Goal: Task Accomplishment & Management: Manage account settings

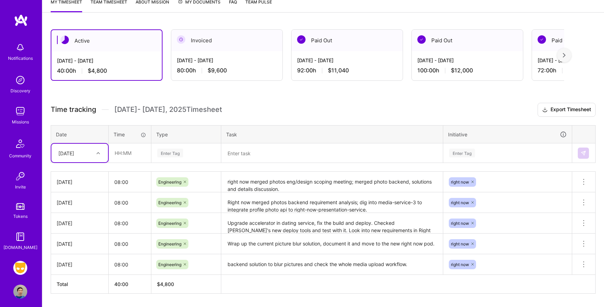
scroll to position [79, 0]
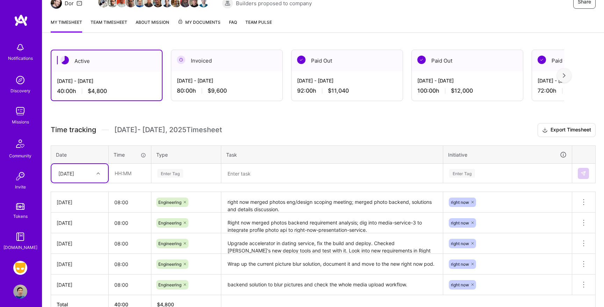
click at [211, 20] on span "My Documents" at bounding box center [199, 23] width 43 height 8
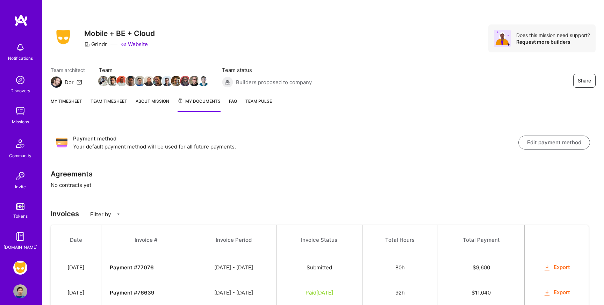
click at [71, 100] on link "My timesheet" at bounding box center [66, 105] width 31 height 14
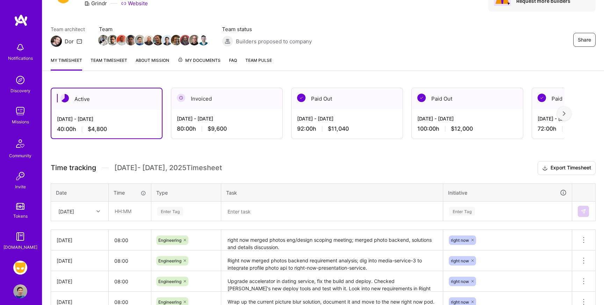
scroll to position [63, 0]
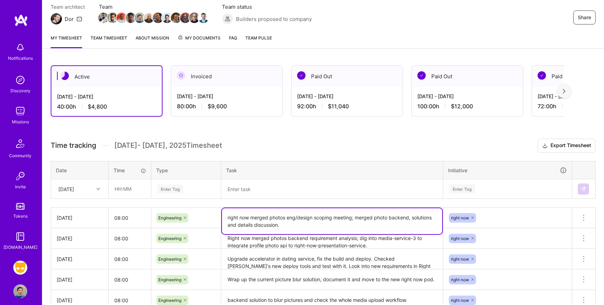
click at [299, 225] on textarea "right now merged photos eng/design scoping meeting; merged photo backend, solut…" at bounding box center [332, 221] width 220 height 26
type textarea "right now merged photos eng/design scoping meeting; merged photo backend, solut…"
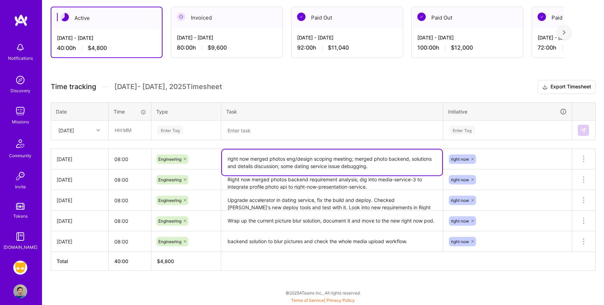
click at [501, 168] on div "right now" at bounding box center [508, 159] width 129 height 18
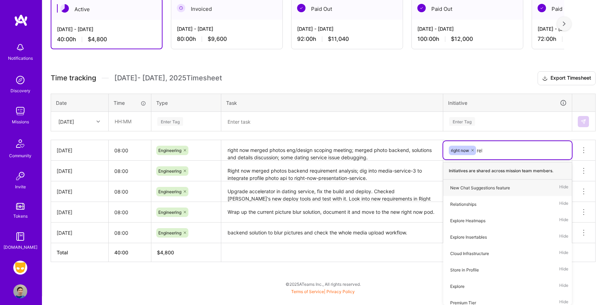
scroll to position [122, 0]
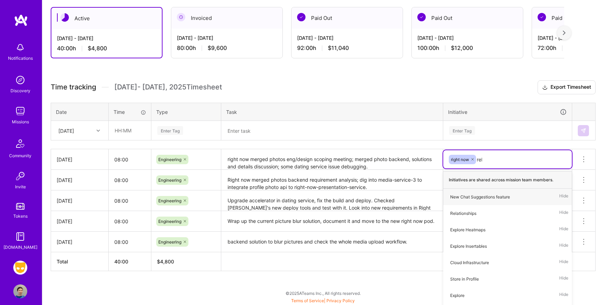
type input "[MEDICAL_DATA]"
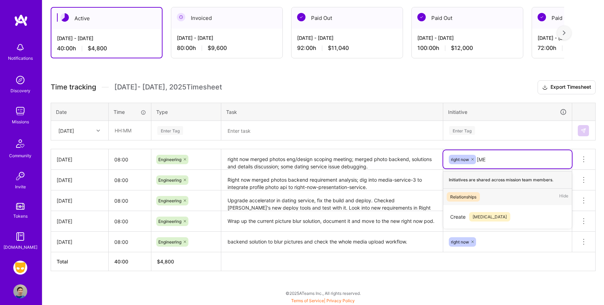
click at [496, 198] on div "Relationships Hide" at bounding box center [508, 197] width 129 height 16
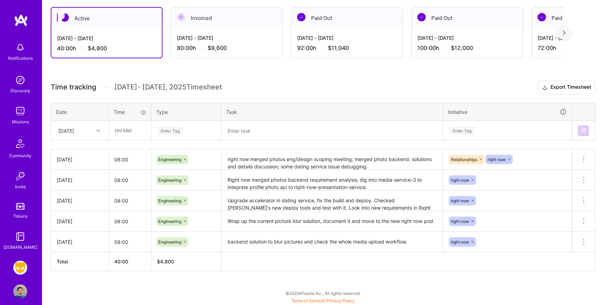
click at [353, 92] on h3 "Time tracking [DATE] - [DATE] Timesheet Export Timesheet" at bounding box center [323, 87] width 545 height 14
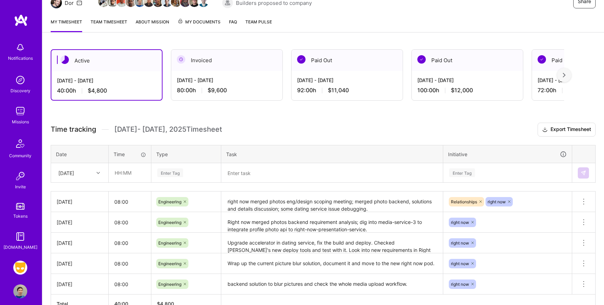
scroll to position [59, 0]
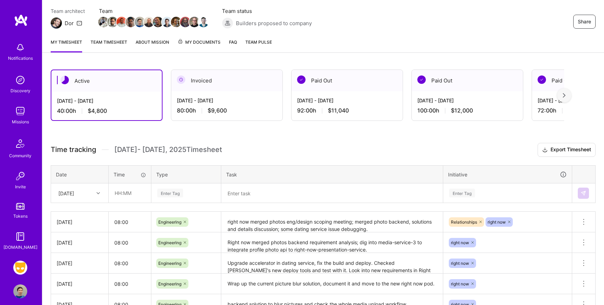
click at [119, 43] on link "Team timesheet" at bounding box center [109, 45] width 37 height 14
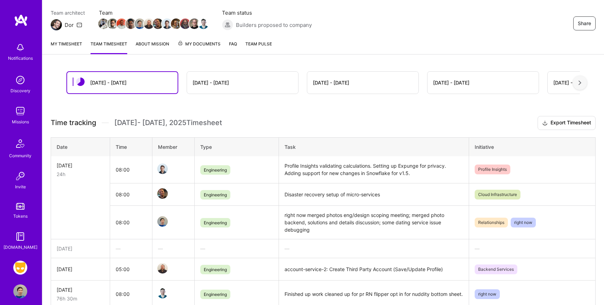
scroll to position [65, 0]
